Goal: Information Seeking & Learning: Learn about a topic

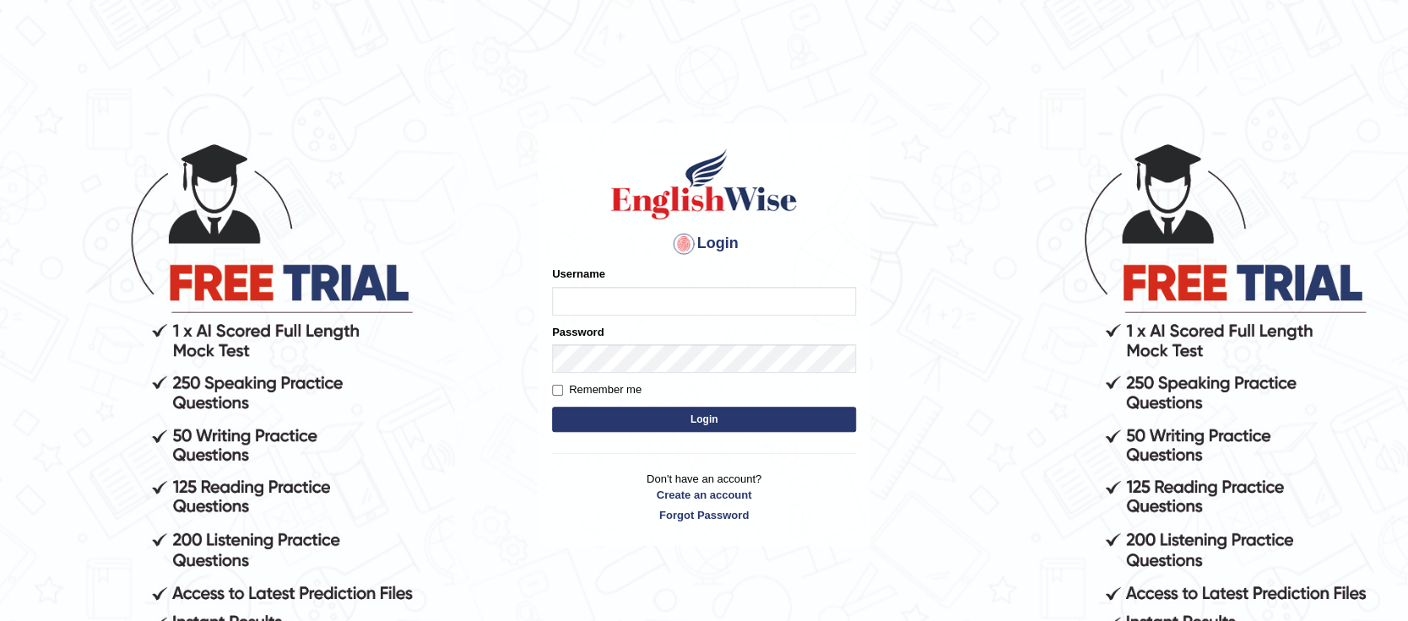
type input "Oyeku"
click at [722, 419] on button "Login" at bounding box center [704, 419] width 304 height 25
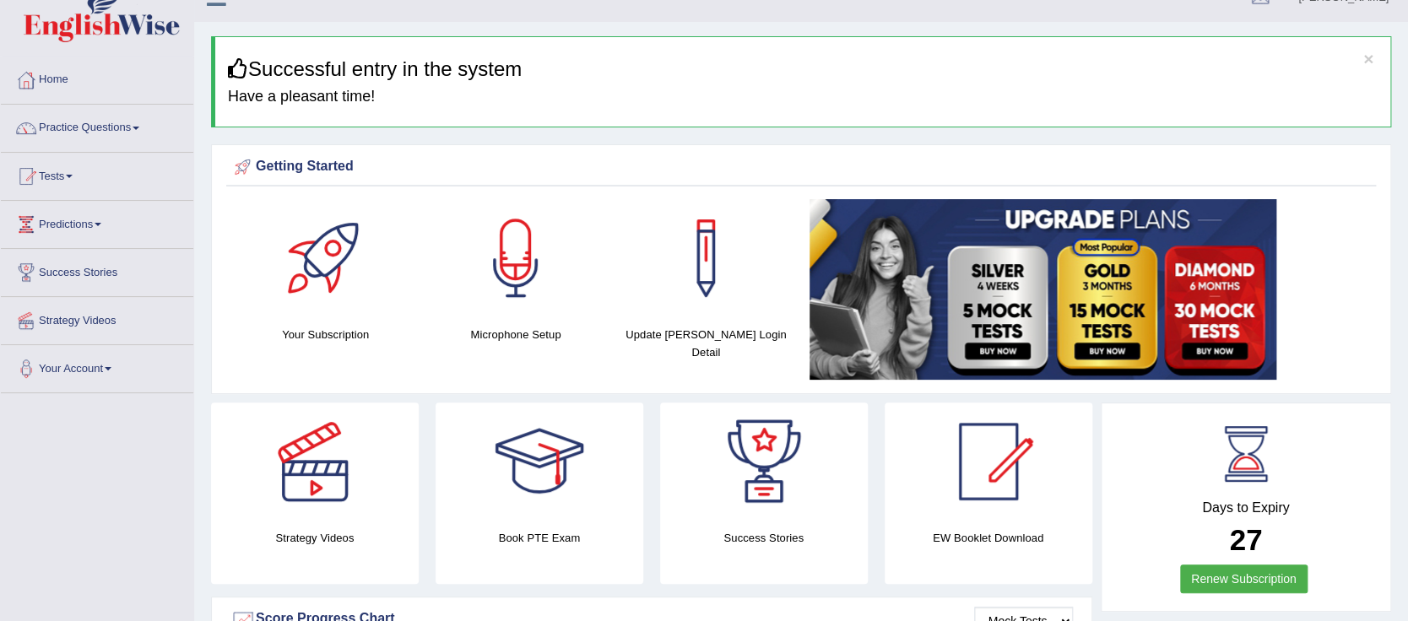
scroll to position [23, 0]
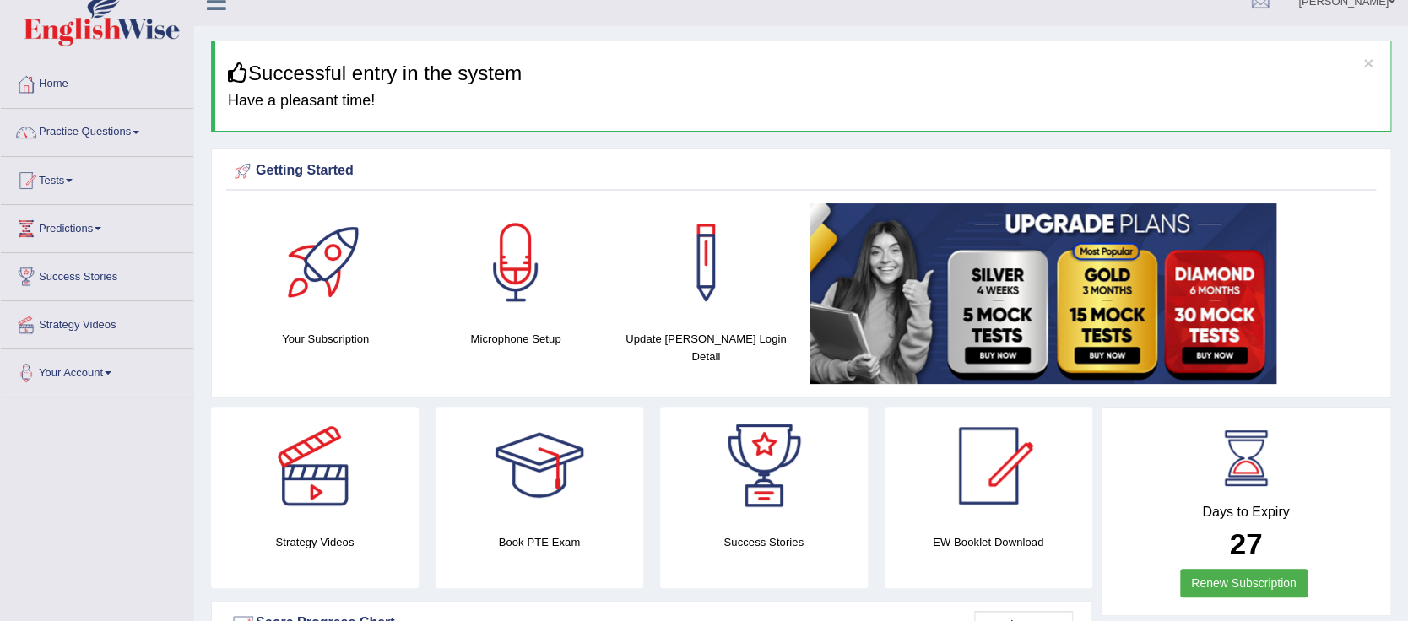
click at [101, 228] on span at bounding box center [98, 228] width 7 height 3
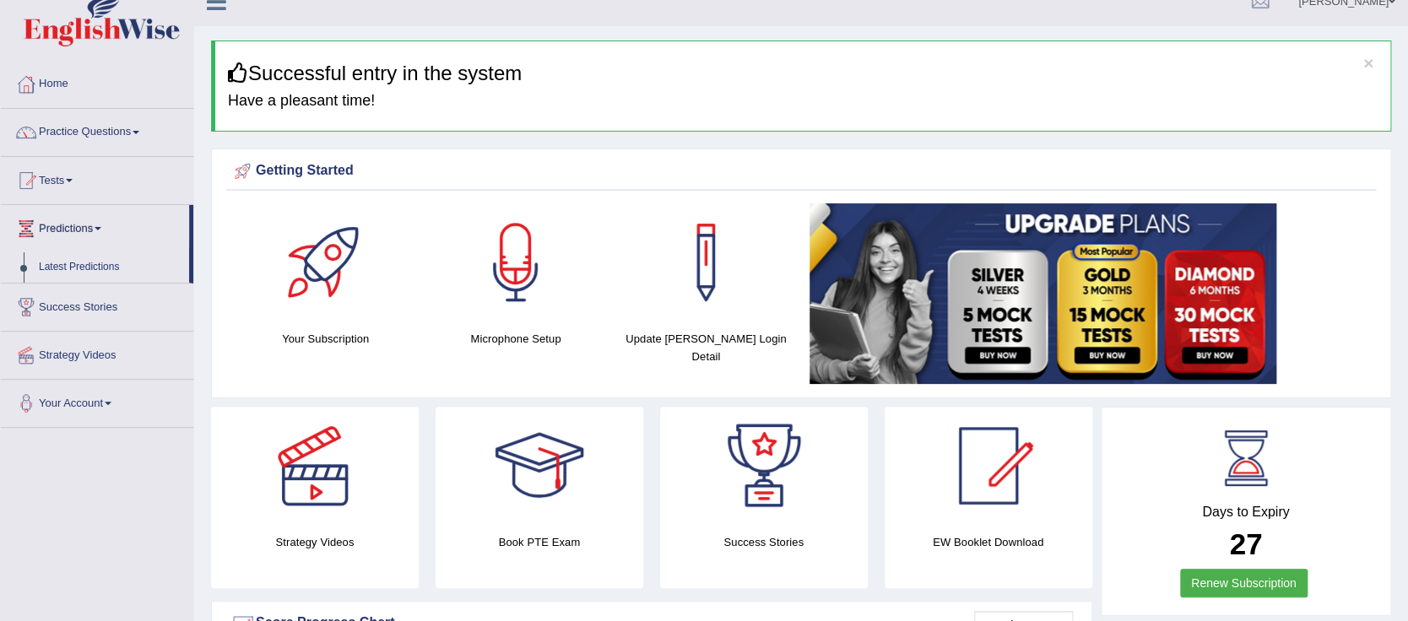
click at [73, 179] on span at bounding box center [69, 180] width 7 height 3
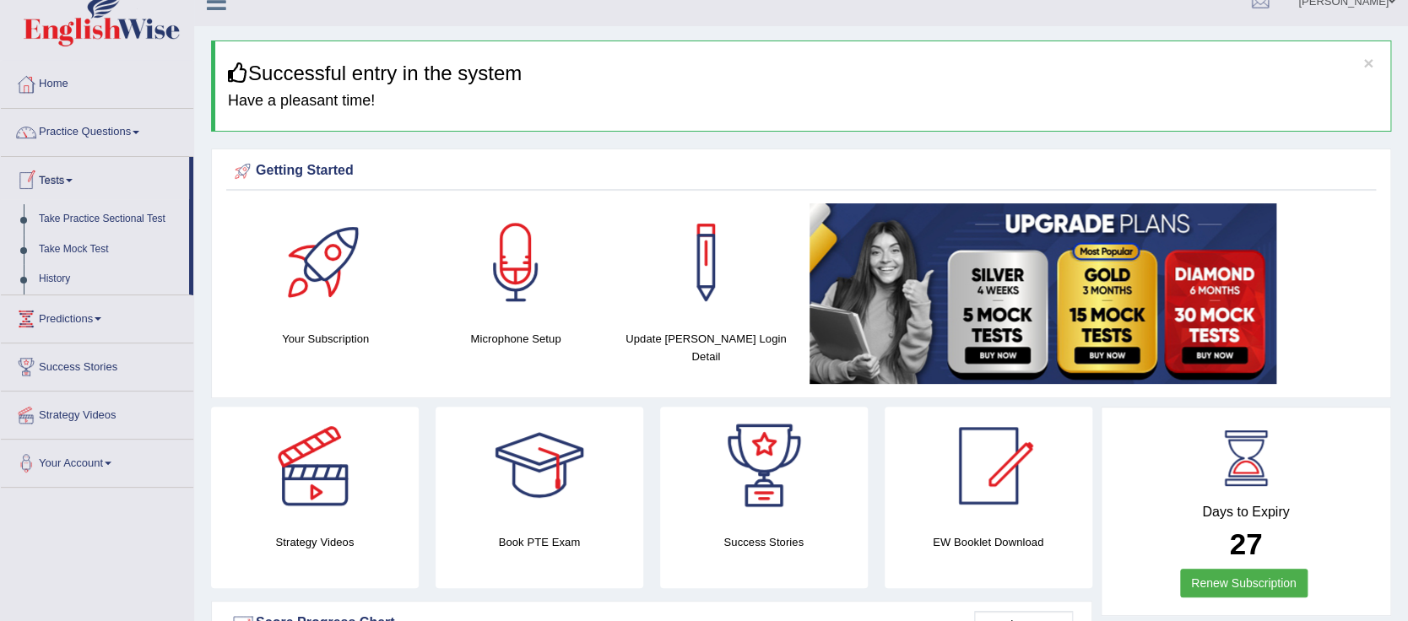
click at [53, 277] on link "History" at bounding box center [110, 279] width 158 height 30
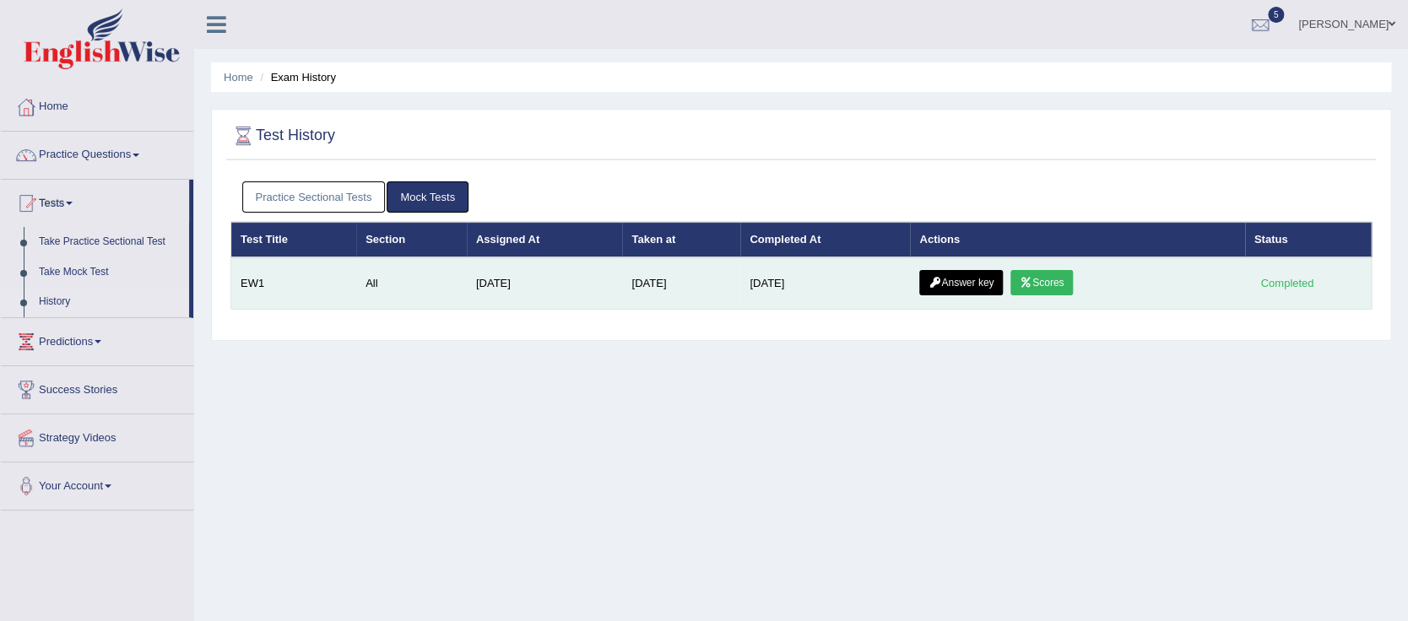
click at [964, 284] on link "Answer key" at bounding box center [961, 282] width 84 height 25
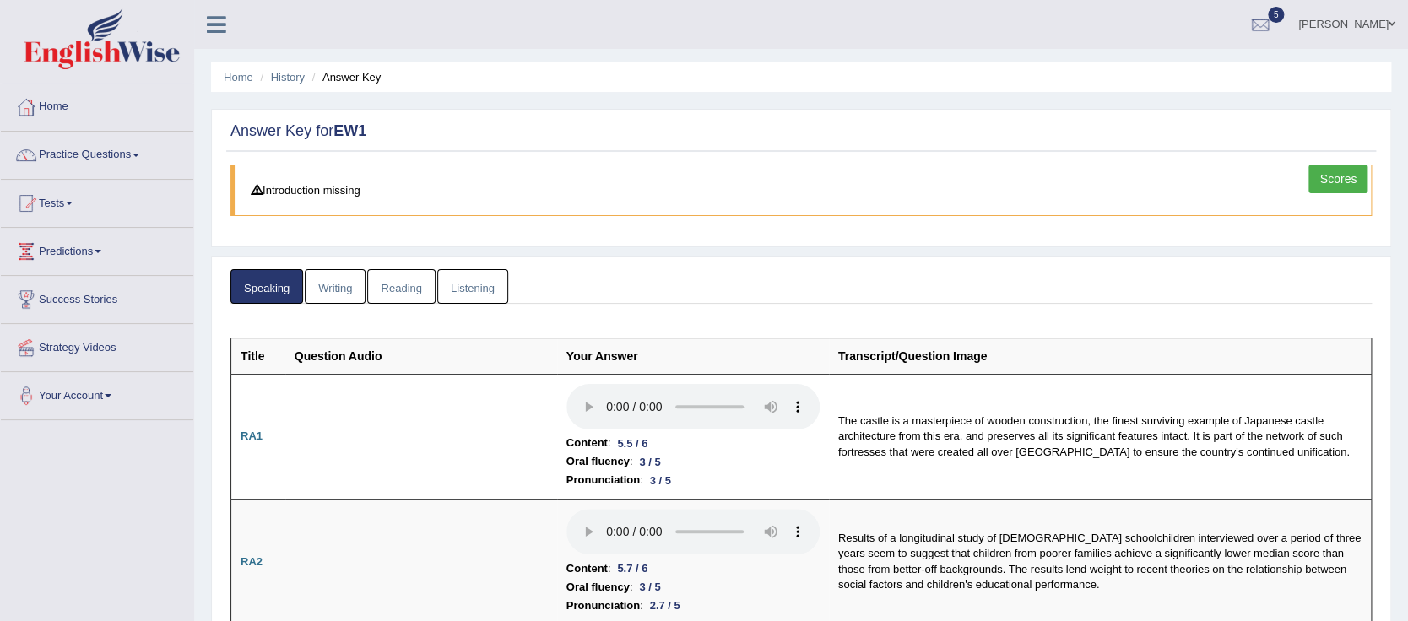
click at [1341, 180] on link "Scores" at bounding box center [1338, 179] width 59 height 29
click at [1344, 190] on link "Scores" at bounding box center [1338, 179] width 59 height 29
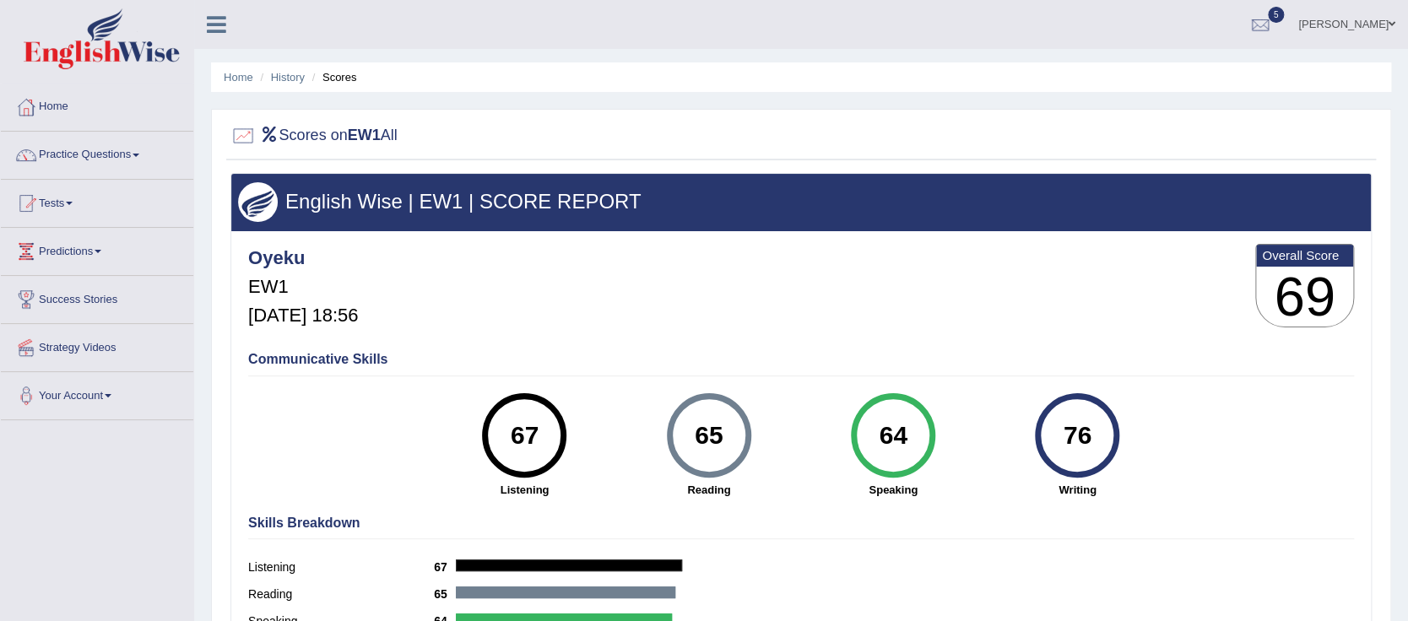
click at [1084, 444] on div "76" at bounding box center [1078, 435] width 62 height 71
click at [1085, 442] on div "76" at bounding box center [1078, 435] width 62 height 71
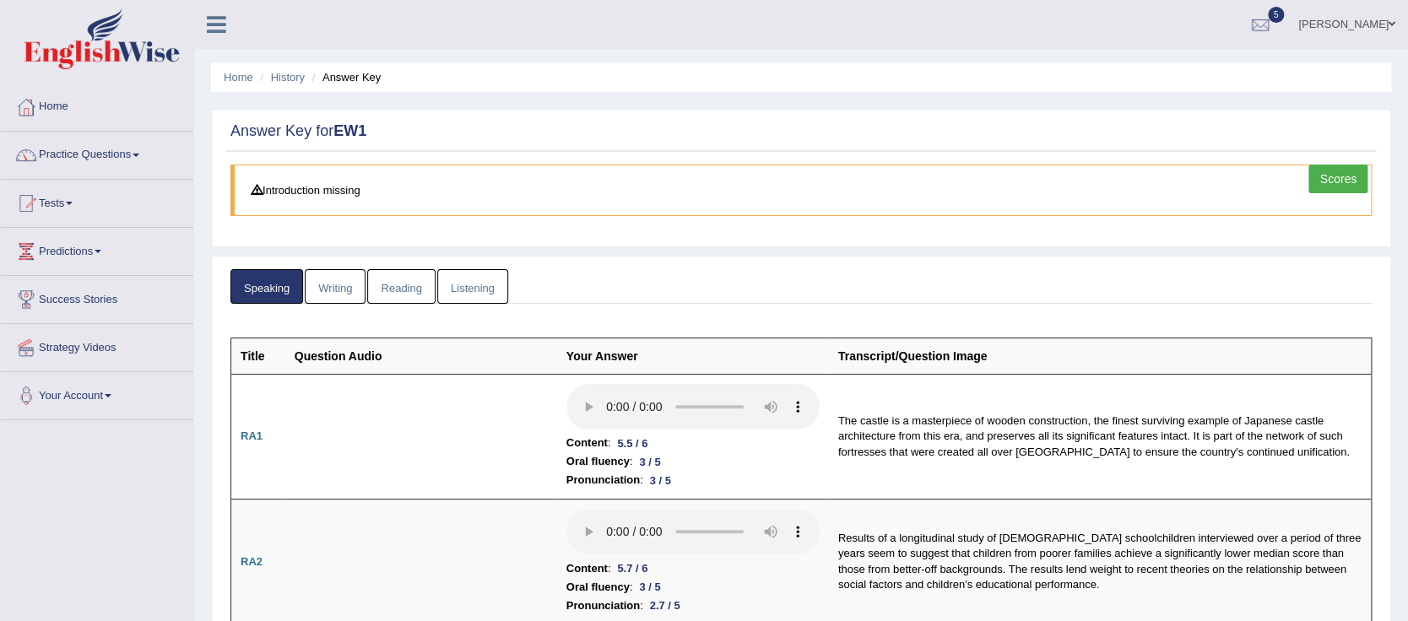
click at [466, 287] on link "Listening" at bounding box center [472, 286] width 71 height 35
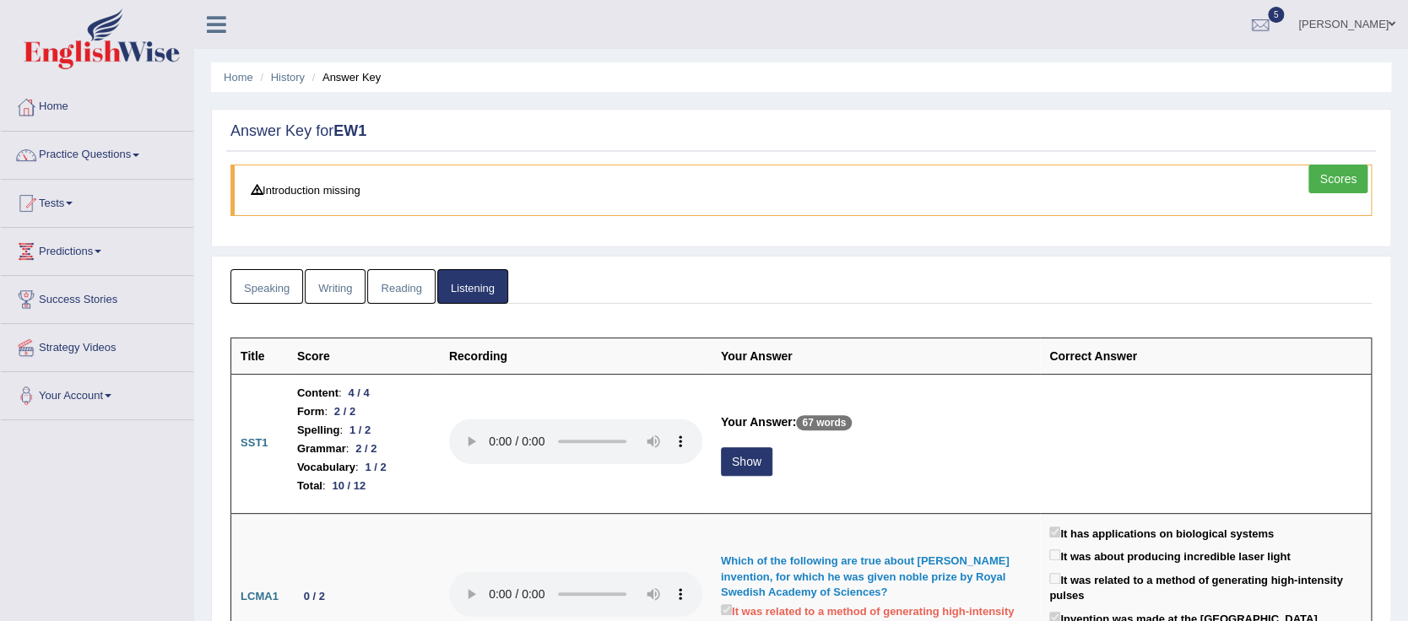
click at [400, 292] on link "Reading" at bounding box center [401, 286] width 68 height 35
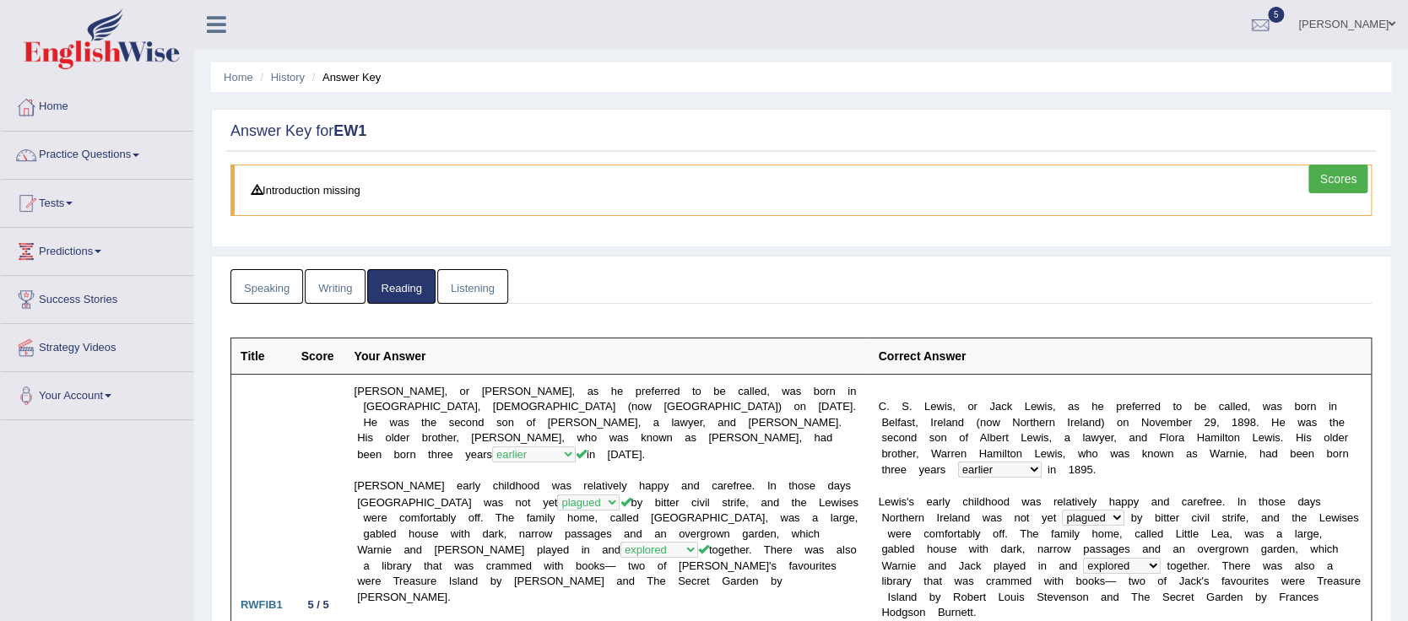
click at [338, 289] on link "Writing" at bounding box center [335, 286] width 61 height 35
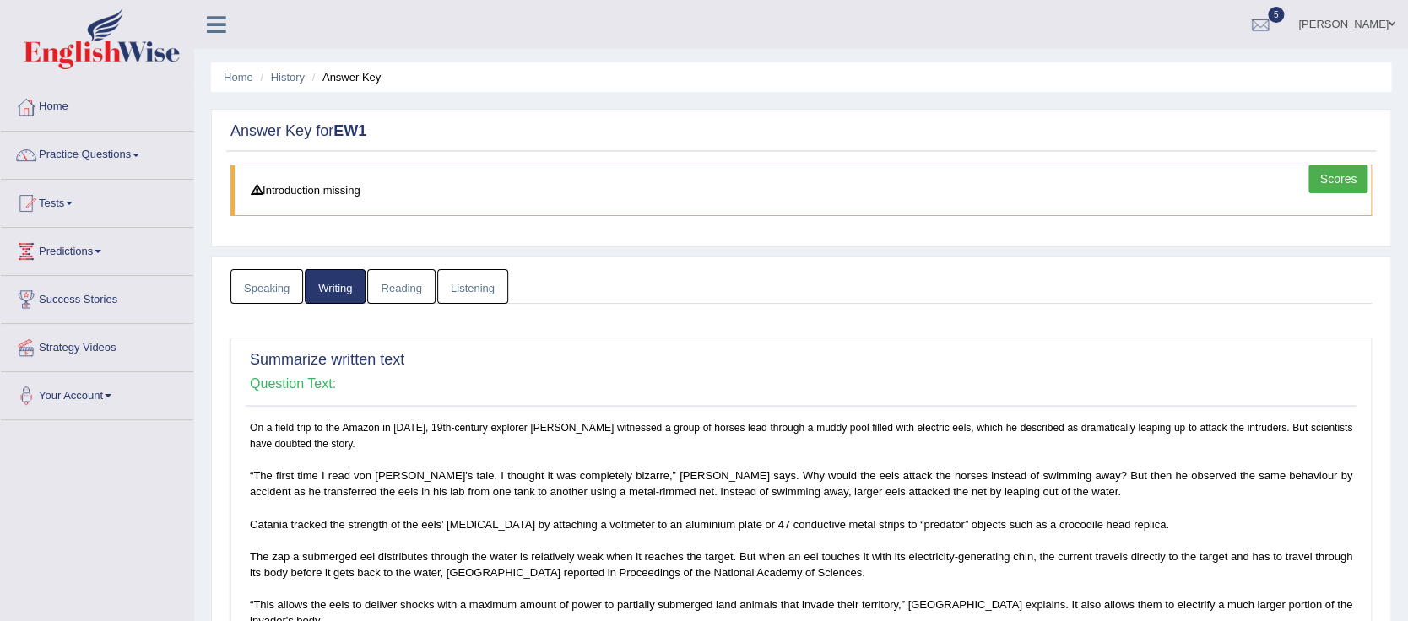
click at [270, 287] on link "Speaking" at bounding box center [266, 286] width 73 height 35
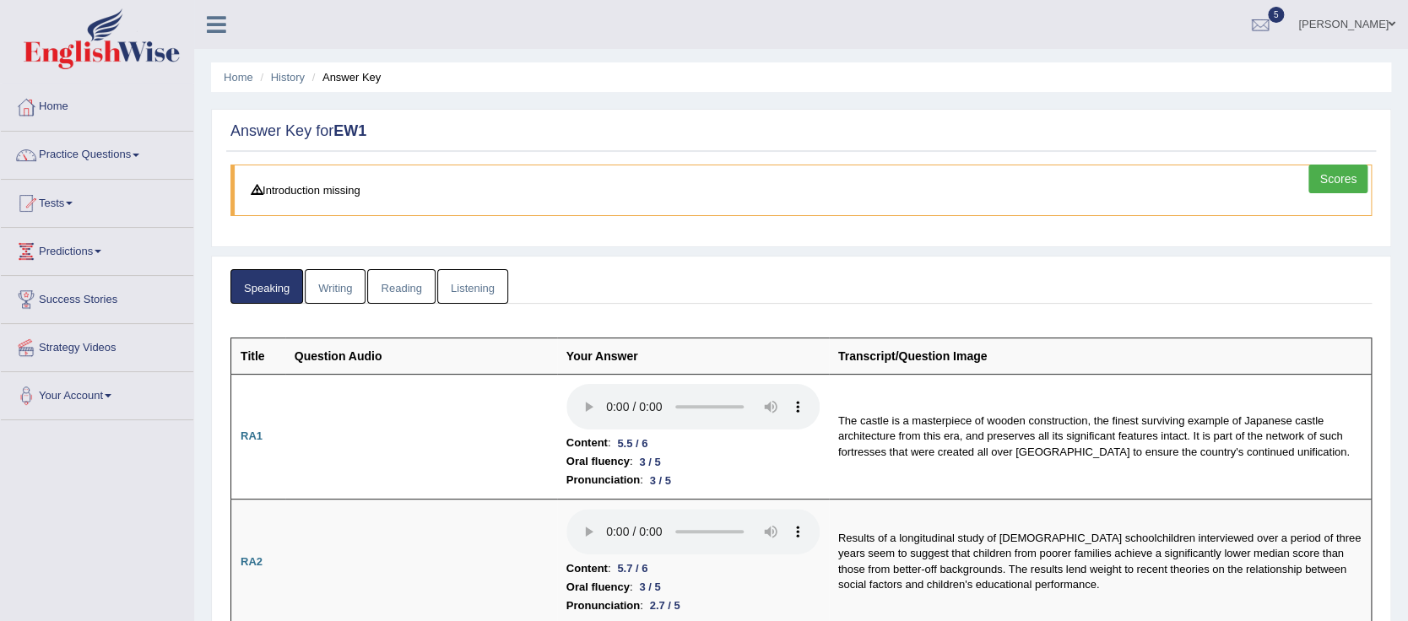
click at [1342, 182] on link "Scores" at bounding box center [1338, 179] width 59 height 29
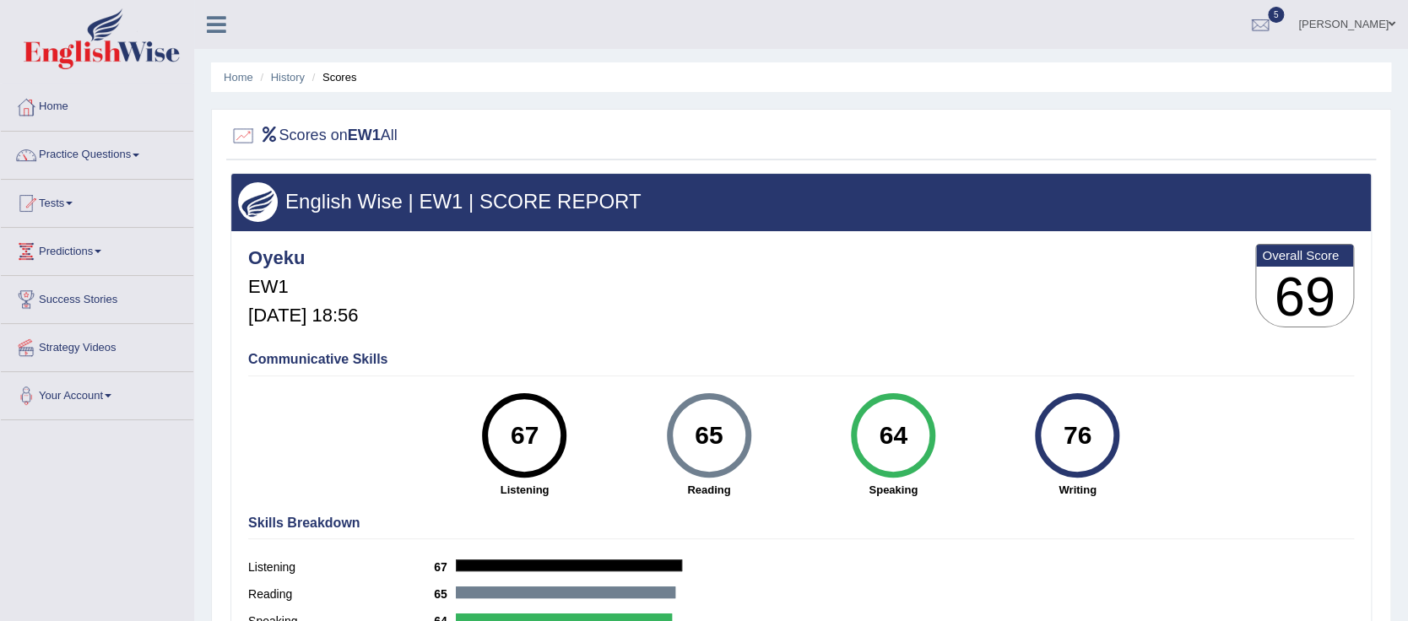
click at [73, 203] on span at bounding box center [69, 203] width 7 height 3
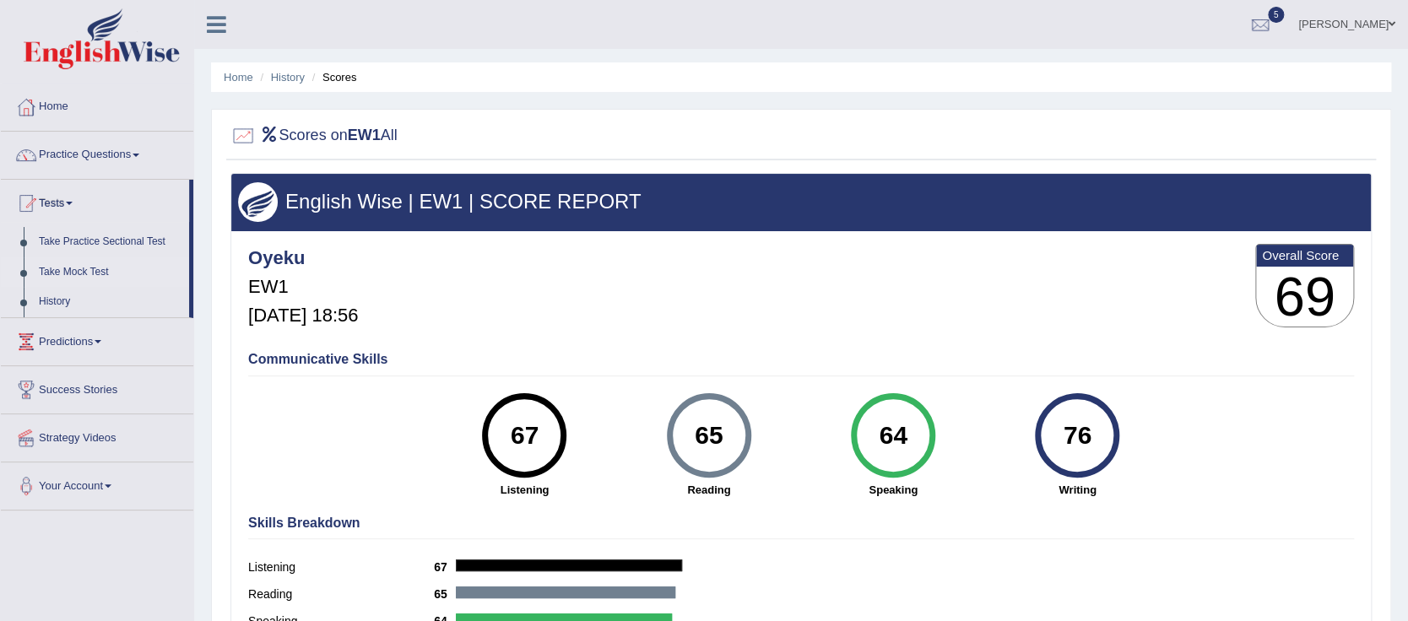
click at [93, 271] on link "Take Mock Test" at bounding box center [110, 272] width 158 height 30
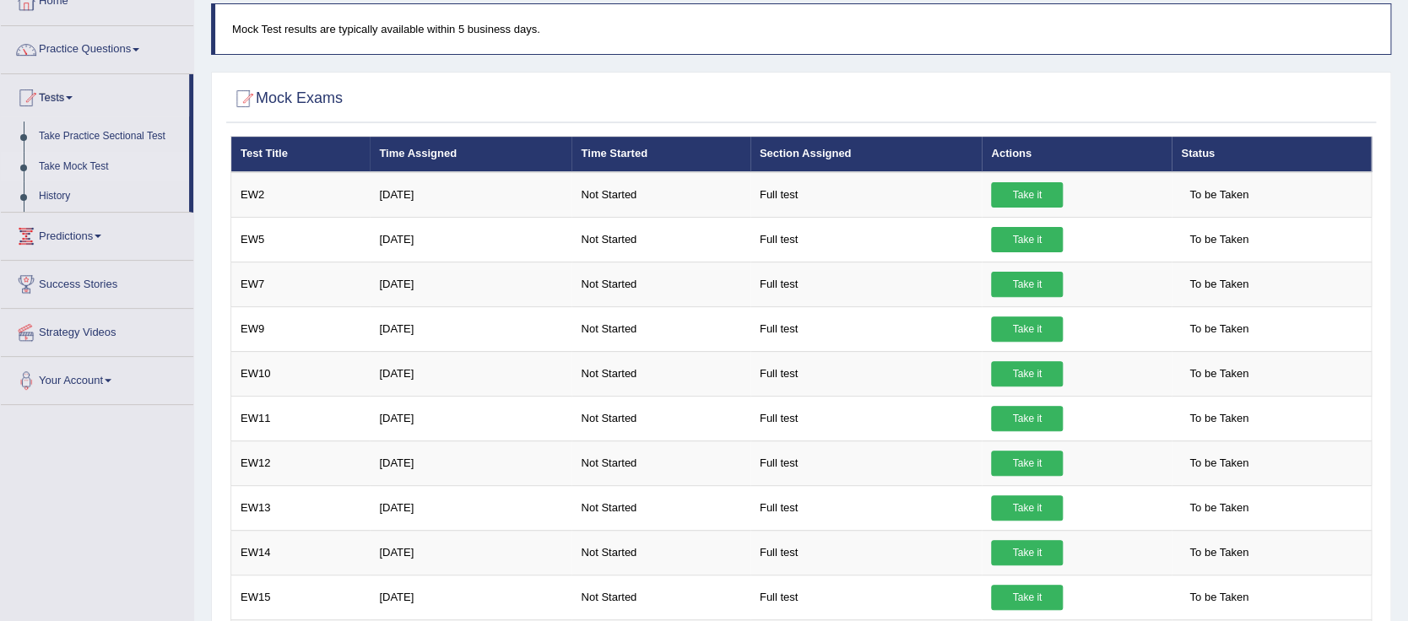
scroll to position [100, 0]
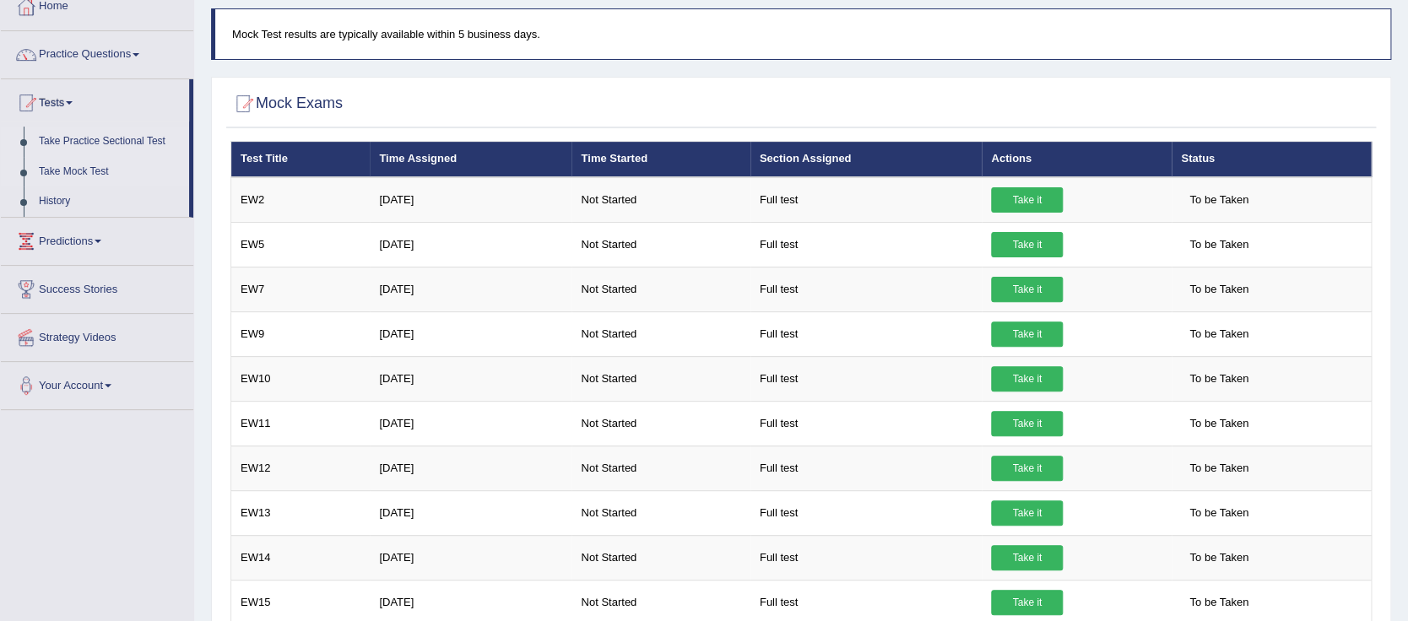
click at [101, 144] on link "Take Practice Sectional Test" at bounding box center [110, 142] width 158 height 30
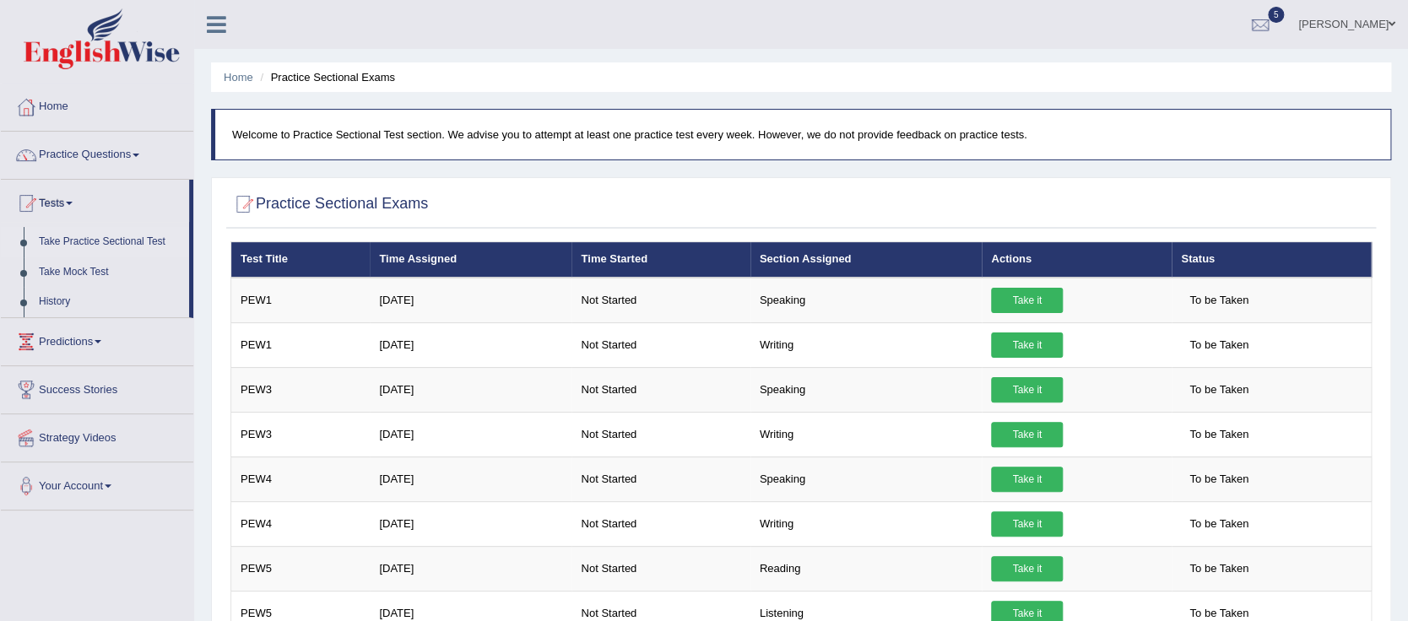
click at [101, 144] on link "Practice Questions" at bounding box center [97, 153] width 192 height 42
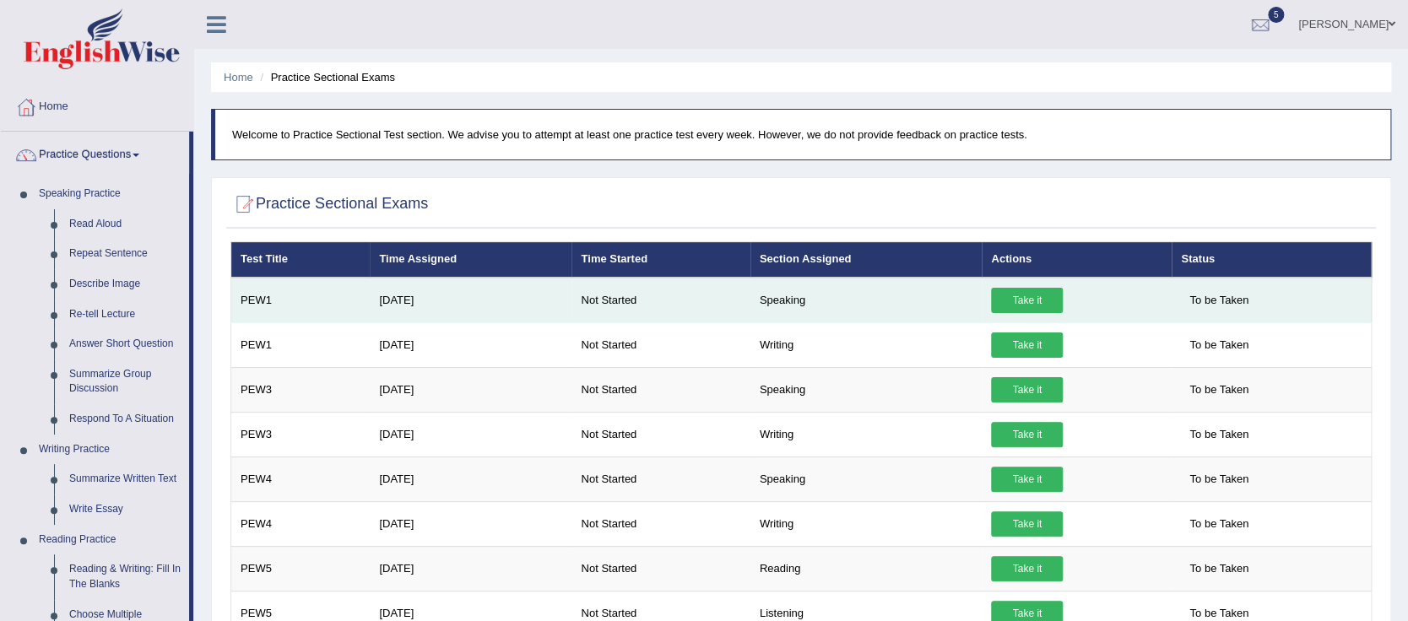
click at [1009, 299] on link "Take it" at bounding box center [1027, 300] width 72 height 25
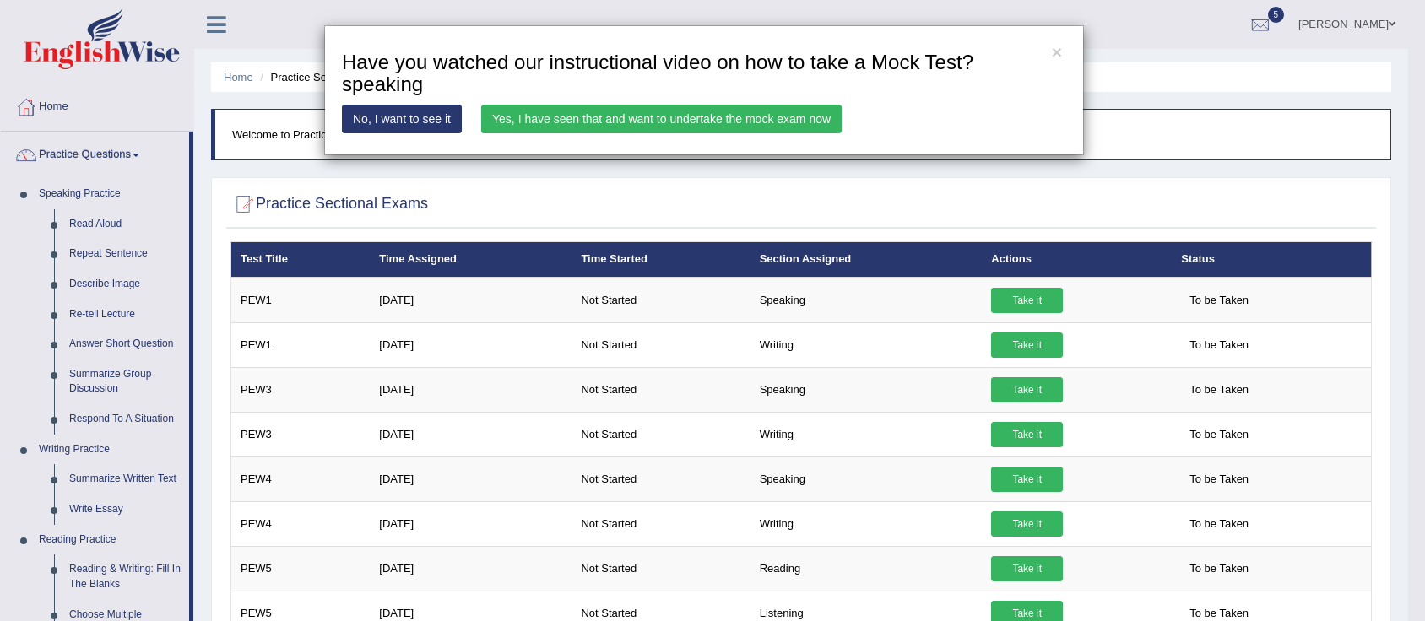
click at [1026, 307] on div "× Have you watched our instructional video on how to take a Mock Test?speaking …" at bounding box center [712, 310] width 1425 height 621
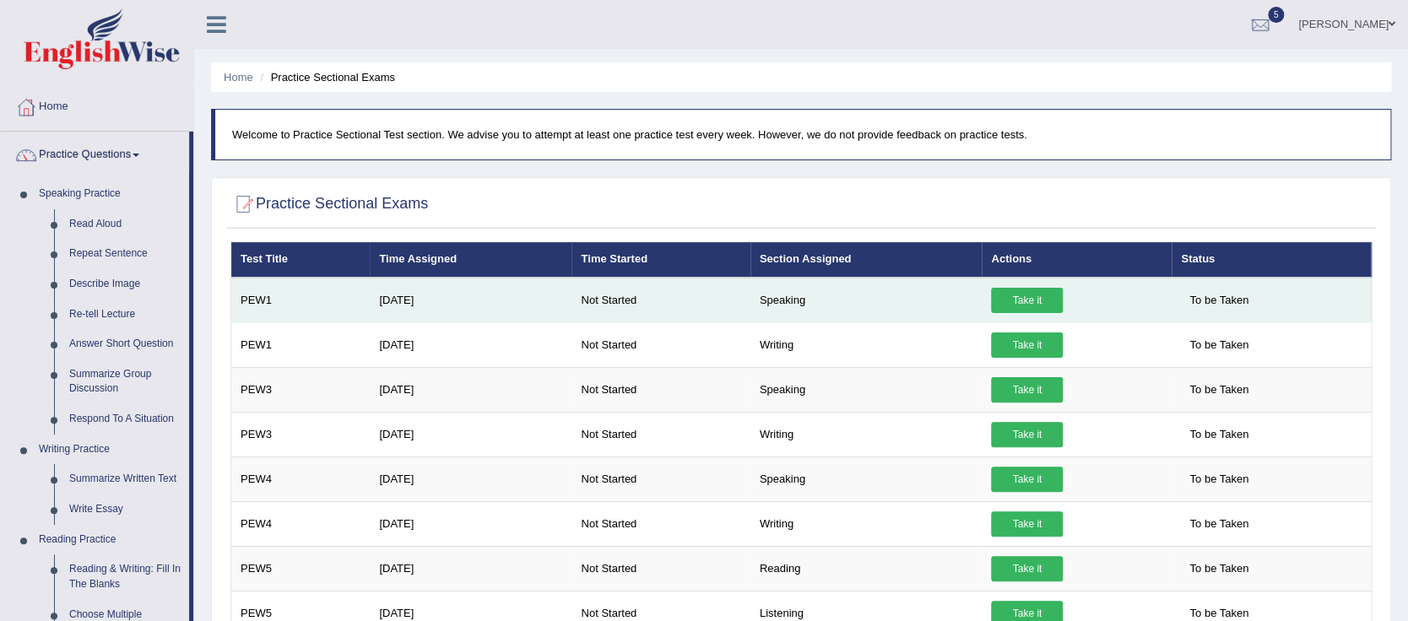
click at [1005, 300] on link "Take it" at bounding box center [1027, 300] width 72 height 25
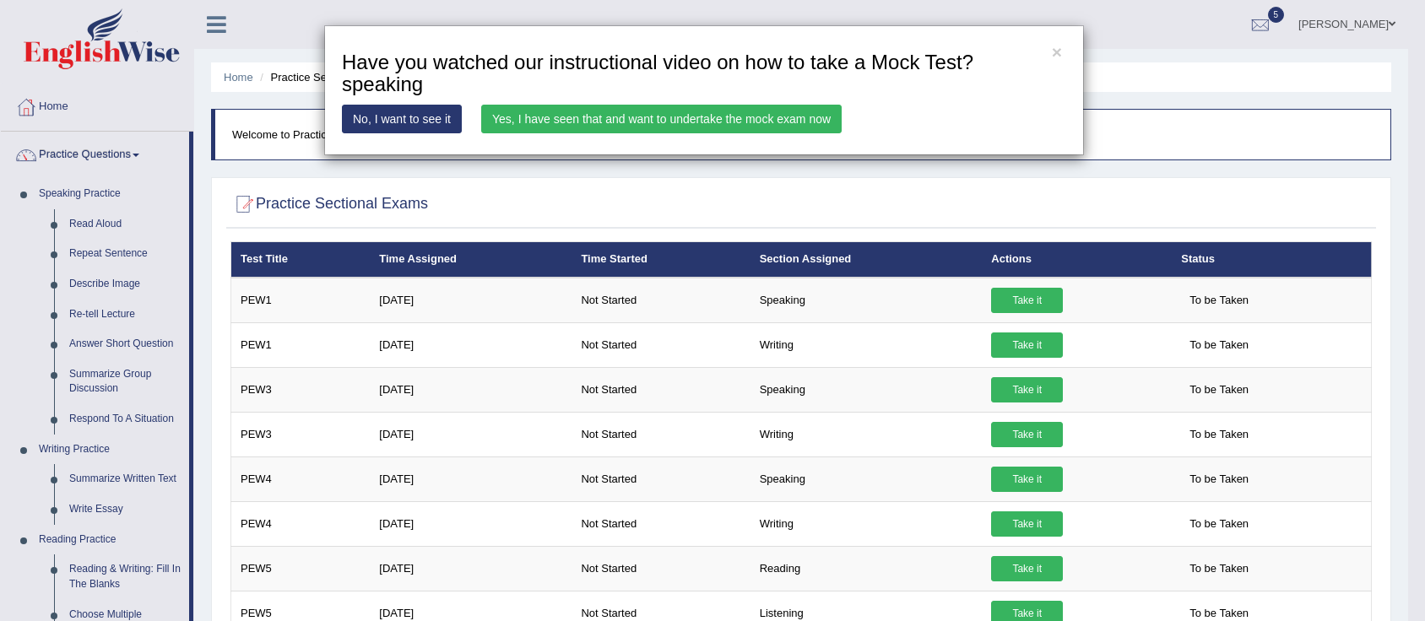
click at [770, 113] on link "Yes, I have seen that and want to undertake the mock exam now" at bounding box center [661, 119] width 360 height 29
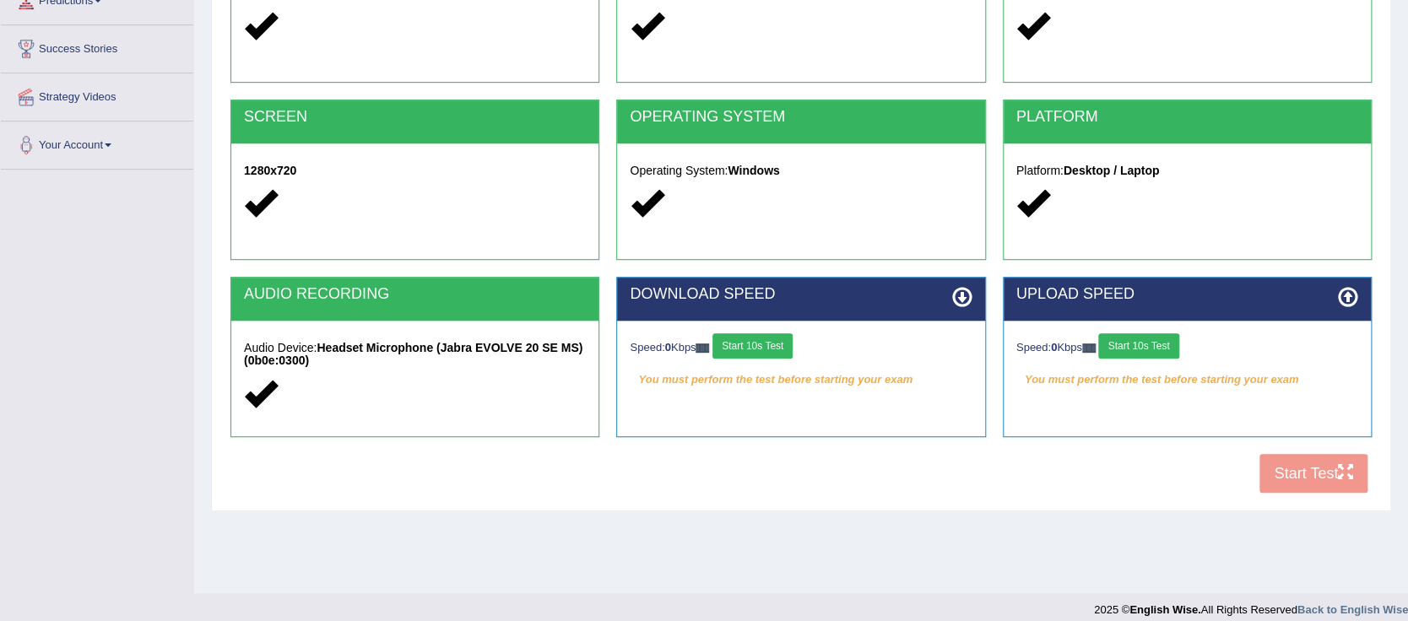
scroll to position [252, 0]
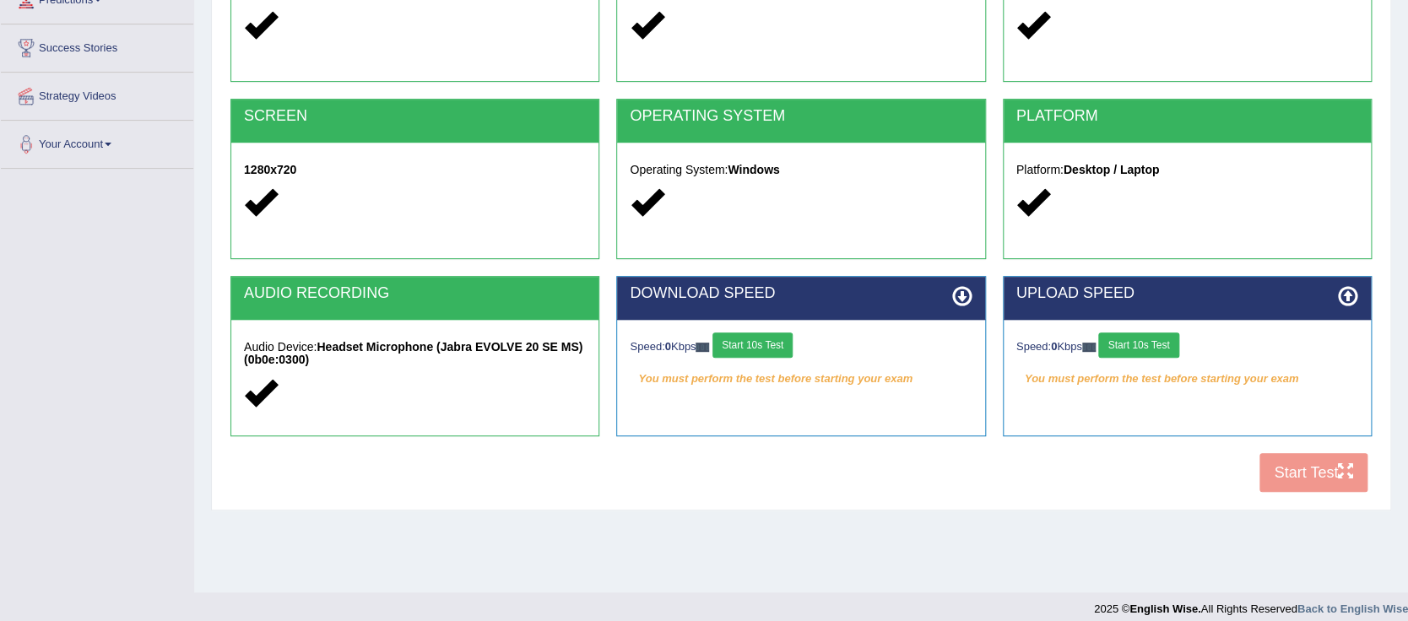
click at [770, 342] on button "Start 10s Test" at bounding box center [753, 345] width 80 height 25
click at [1141, 349] on button "Start 10s Test" at bounding box center [1138, 345] width 80 height 25
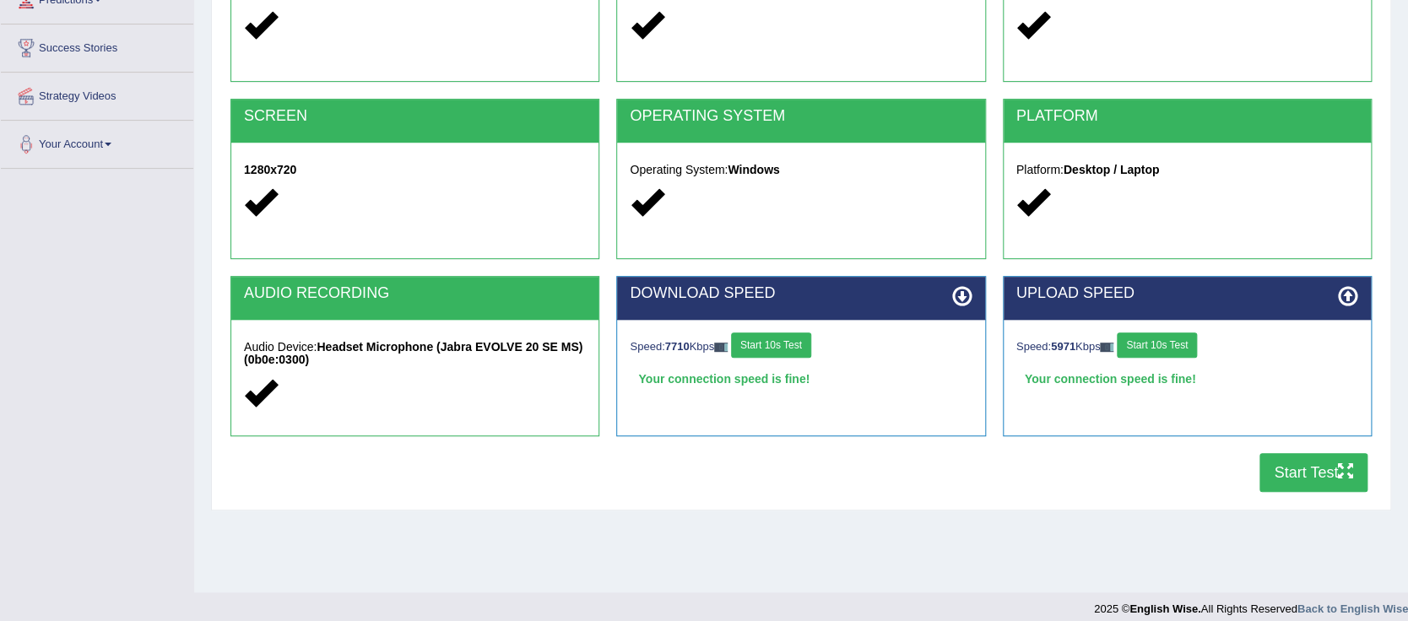
click at [1340, 469] on icon "button" at bounding box center [1345, 470] width 15 height 15
